Goal: Information Seeking & Learning: Learn about a topic

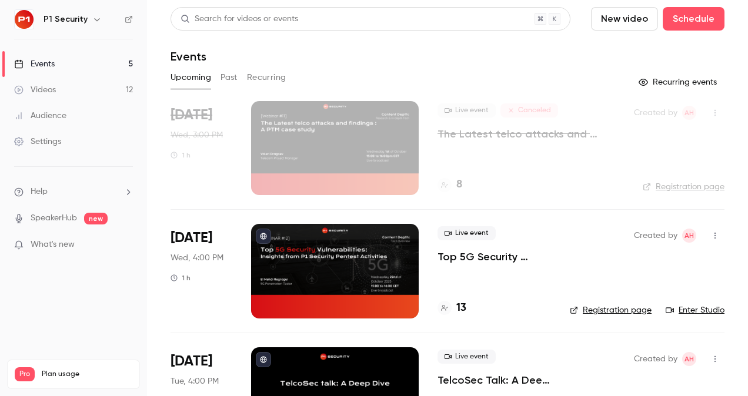
click at [463, 251] on p "Top 5G Security Vulnerabilities: Insights from P1 Security Pentest Activities" at bounding box center [493, 257] width 113 height 14
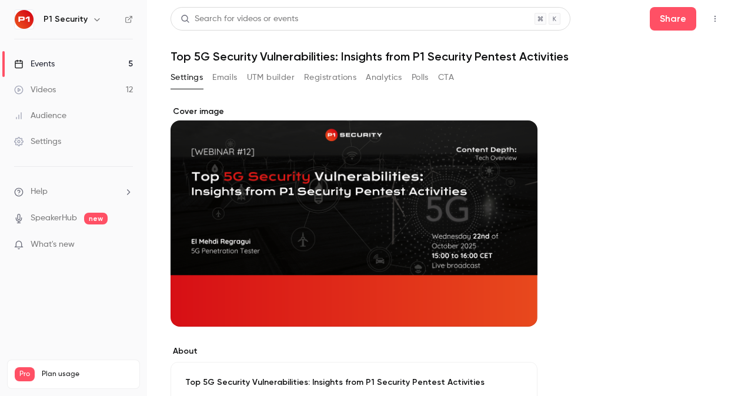
click at [335, 83] on button "Registrations" at bounding box center [330, 77] width 52 height 19
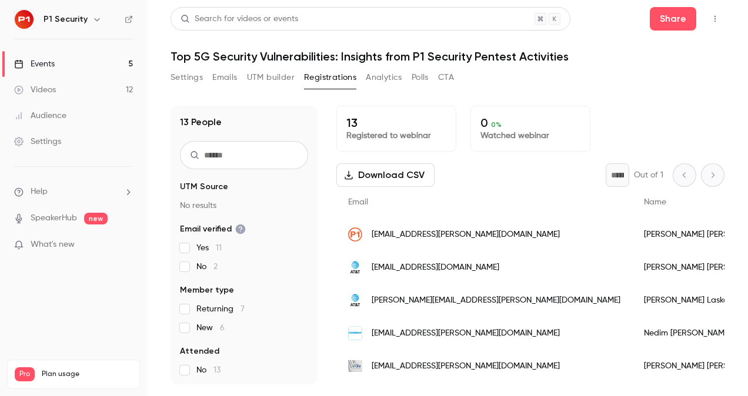
scroll to position [60, 0]
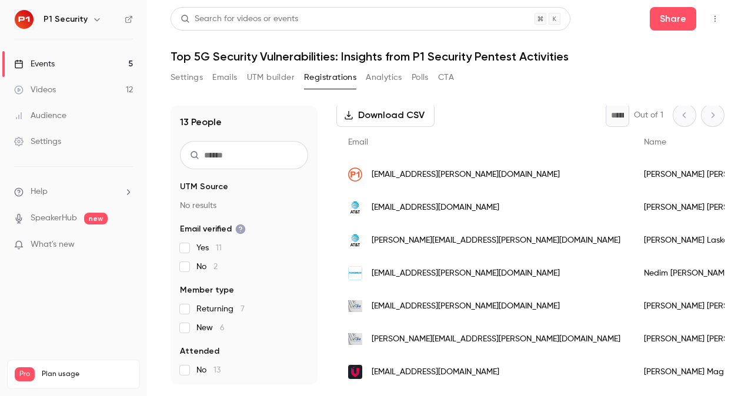
click at [34, 66] on div "Events" at bounding box center [34, 64] width 41 height 12
